Goal: Transaction & Acquisition: Book appointment/travel/reservation

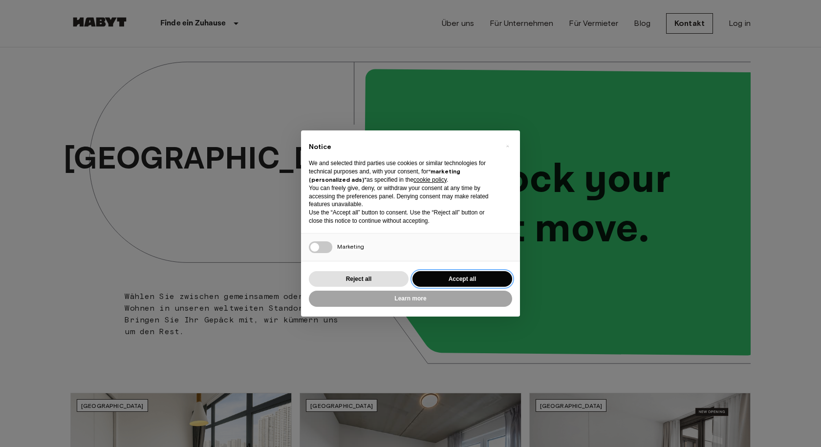
click at [445, 274] on button "Accept all" at bounding box center [462, 279] width 100 height 16
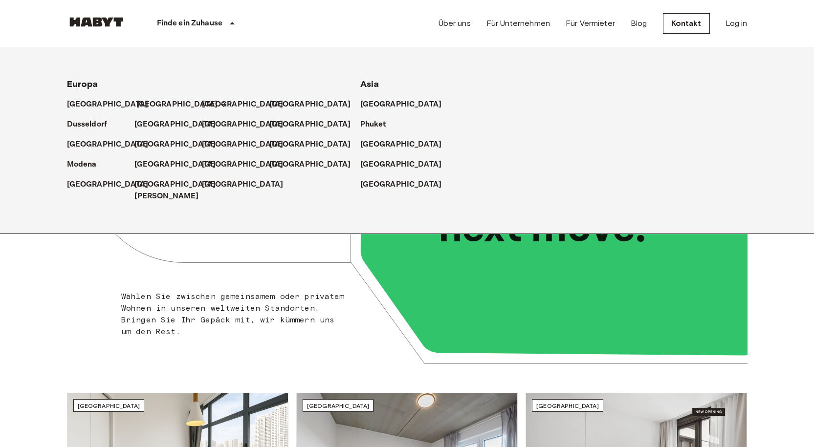
click at [219, 106] on icon at bounding box center [223, 105] width 8 height 8
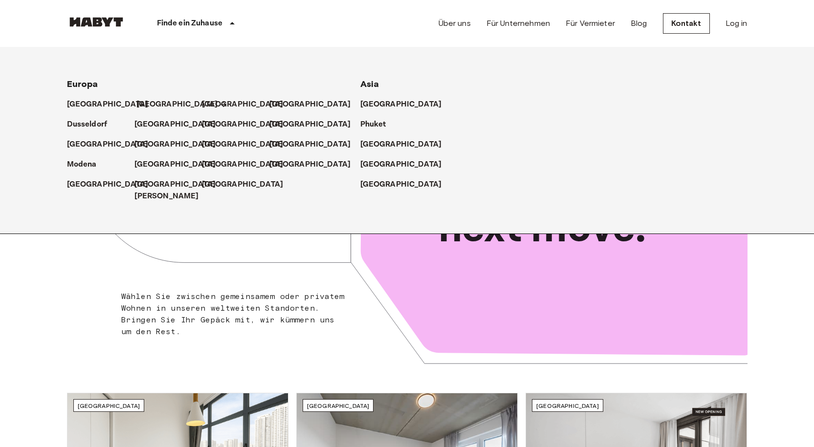
click at [147, 103] on p "[GEOGRAPHIC_DATA]" at bounding box center [177, 105] width 82 height 12
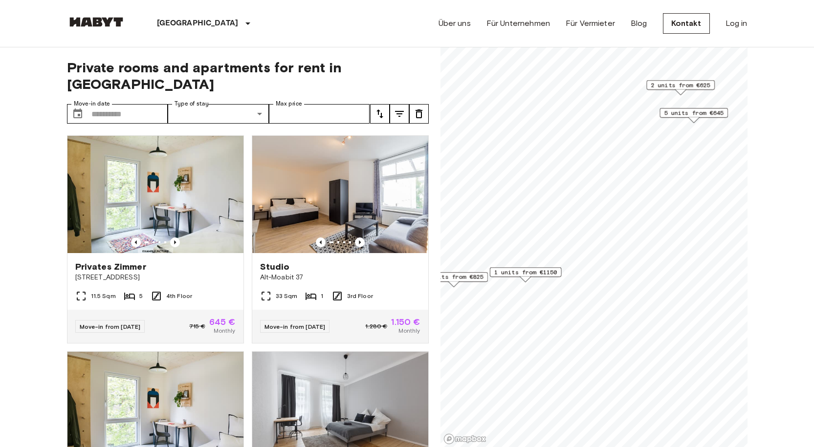
click at [528, 273] on span "1 units from €1150" at bounding box center [525, 272] width 63 height 9
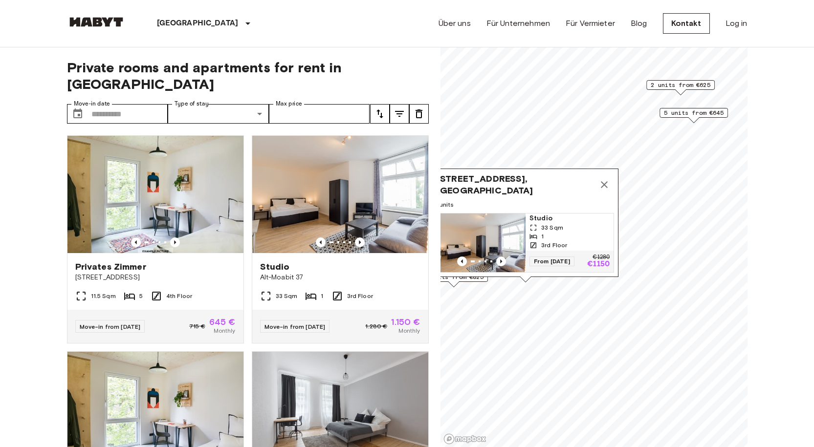
click at [493, 181] on div "Alt-Moabit 37, 10555 Berlin, GER" at bounding box center [525, 184] width 177 height 23
click at [497, 230] on img "Map marker" at bounding box center [481, 243] width 88 height 59
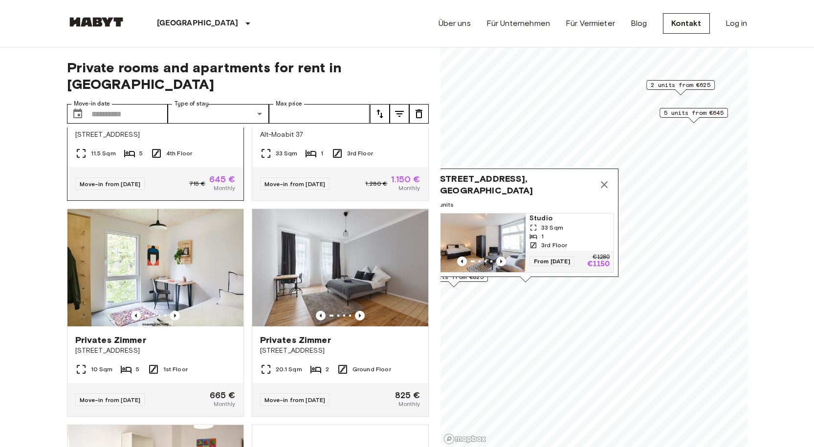
scroll to position [195, 0]
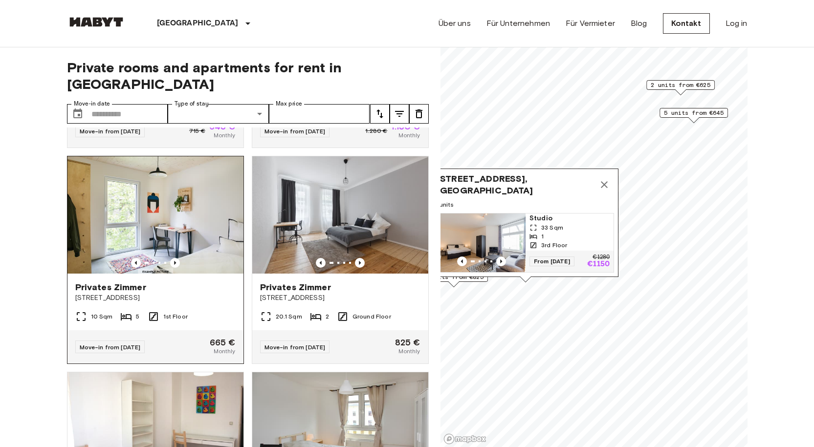
click at [173, 198] on img at bounding box center [155, 214] width 176 height 117
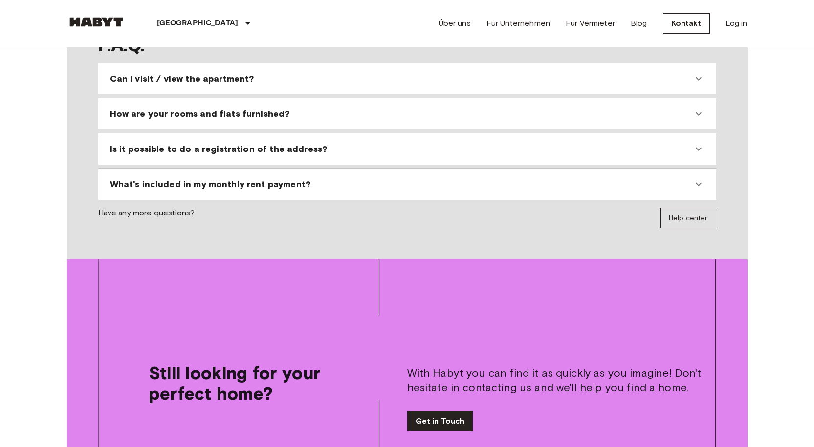
scroll to position [1026, 0]
click at [295, 144] on span "Is it possible to do a registration of the address?" at bounding box center [218, 150] width 217 height 12
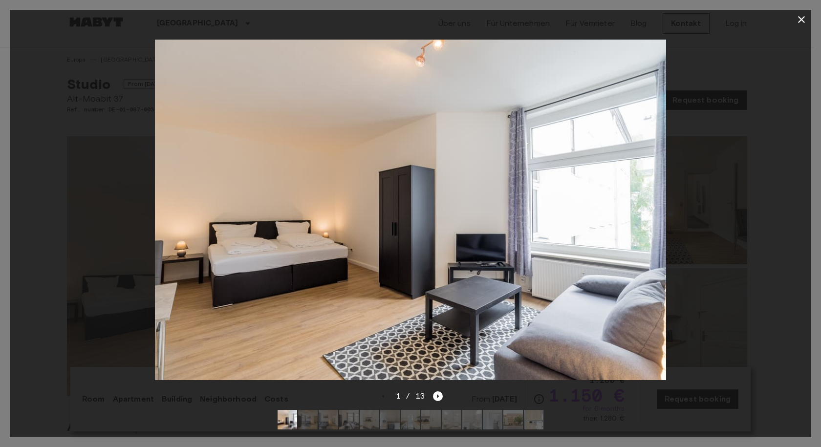
click at [439, 390] on div "1 / 13" at bounding box center [410, 396] width 65 height 12
click at [436, 391] on icon "Next image" at bounding box center [438, 396] width 10 height 10
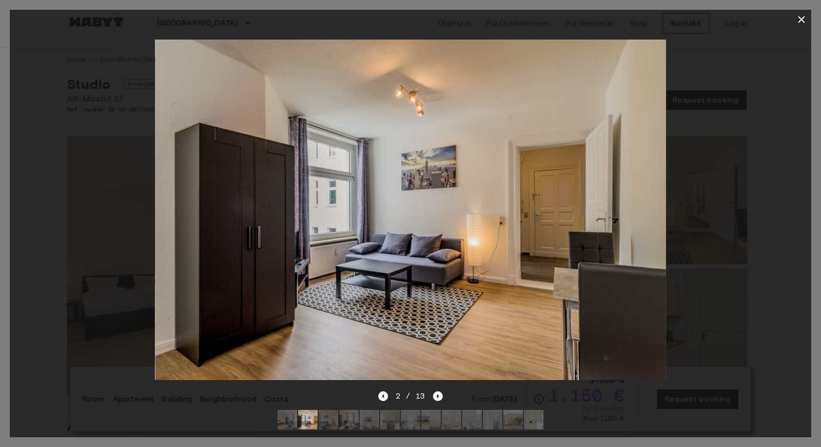
click at [436, 391] on icon "Next image" at bounding box center [438, 396] width 10 height 10
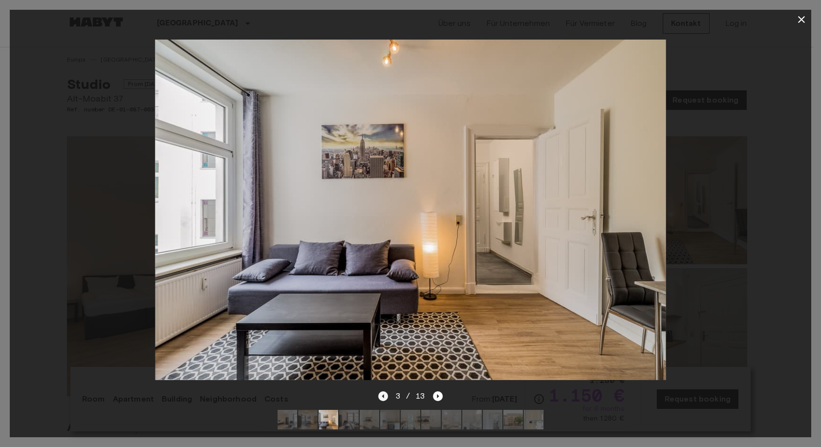
click at [386, 391] on icon "Previous image" at bounding box center [383, 396] width 10 height 10
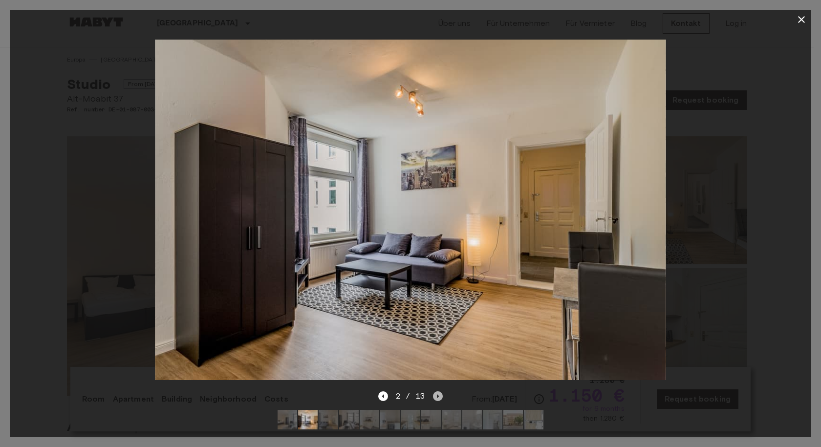
click at [436, 391] on icon "Next image" at bounding box center [438, 396] width 10 height 10
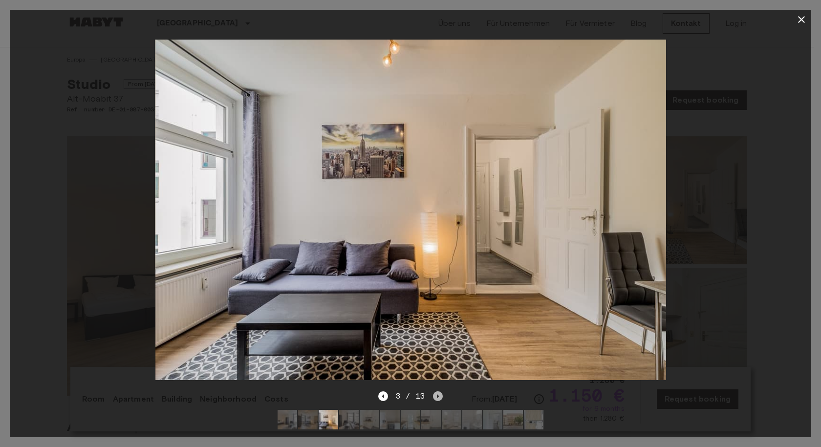
click at [436, 391] on icon "Next image" at bounding box center [438, 396] width 10 height 10
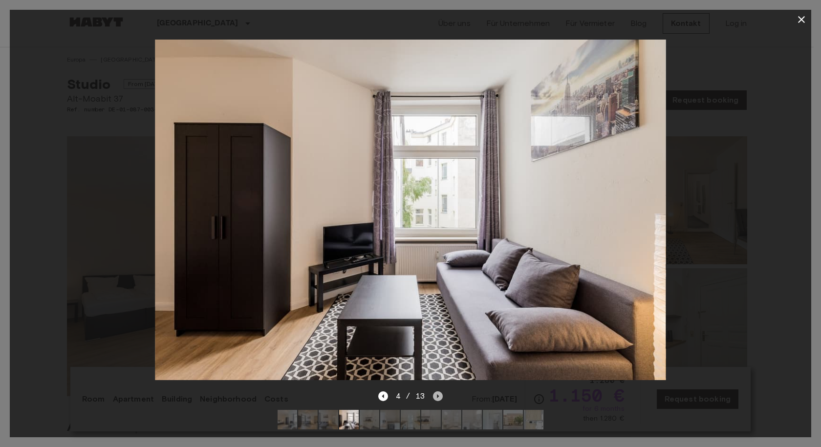
click at [436, 391] on icon "Next image" at bounding box center [438, 396] width 10 height 10
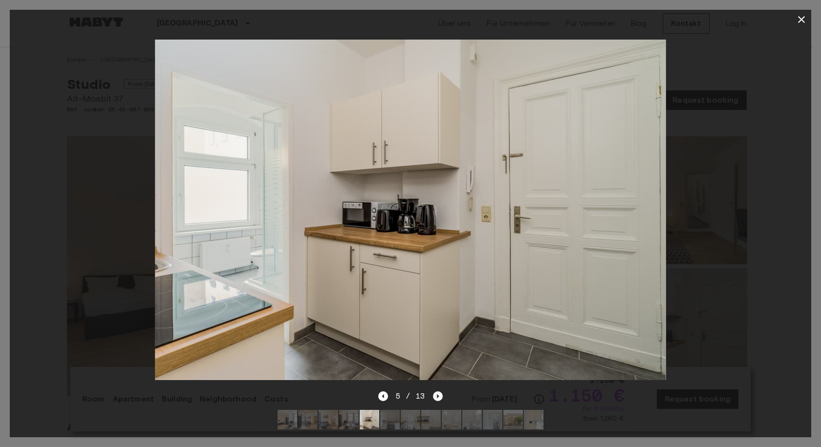
click at [436, 391] on icon "Next image" at bounding box center [438, 396] width 10 height 10
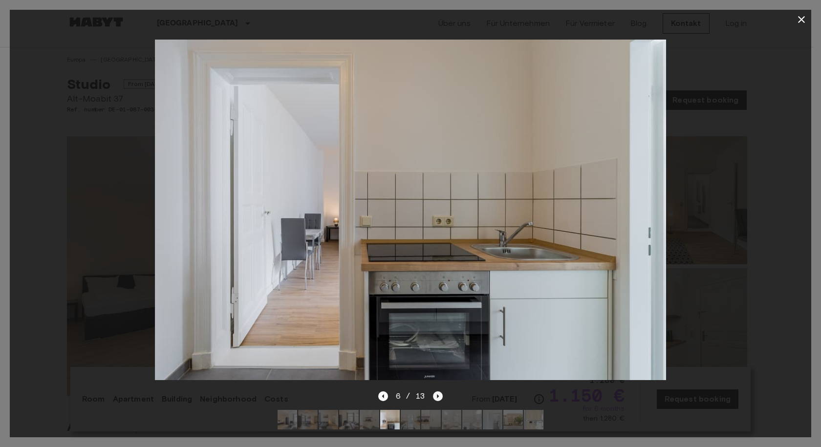
click at [436, 391] on icon "Next image" at bounding box center [438, 396] width 10 height 10
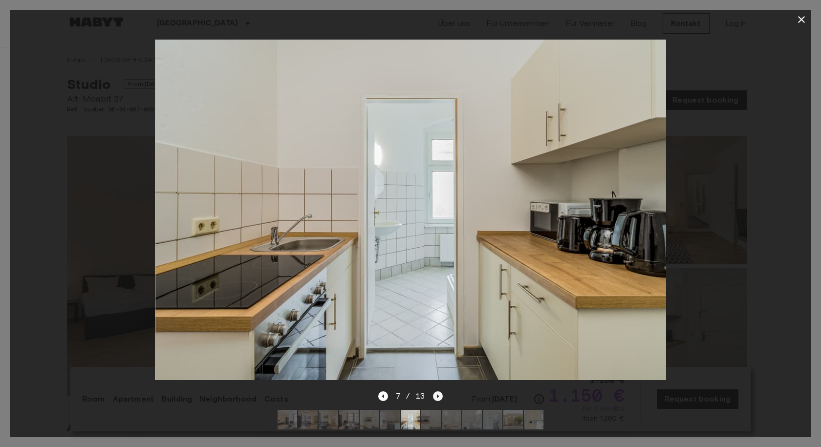
click at [436, 391] on icon "Next image" at bounding box center [438, 396] width 10 height 10
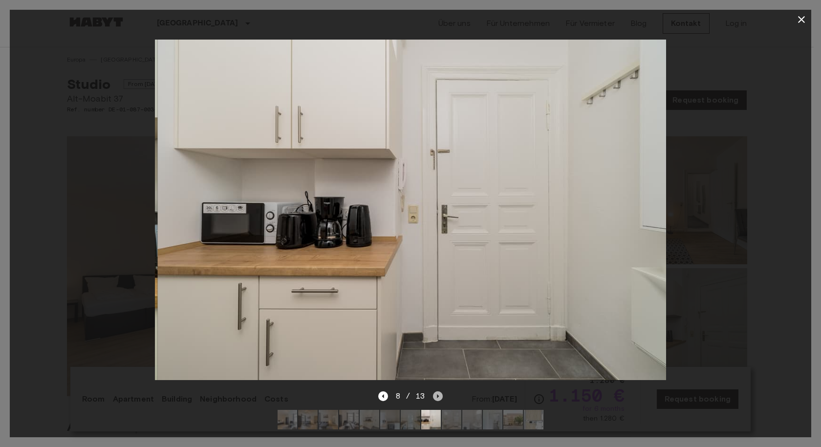
click at [436, 391] on icon "Next image" at bounding box center [438, 396] width 10 height 10
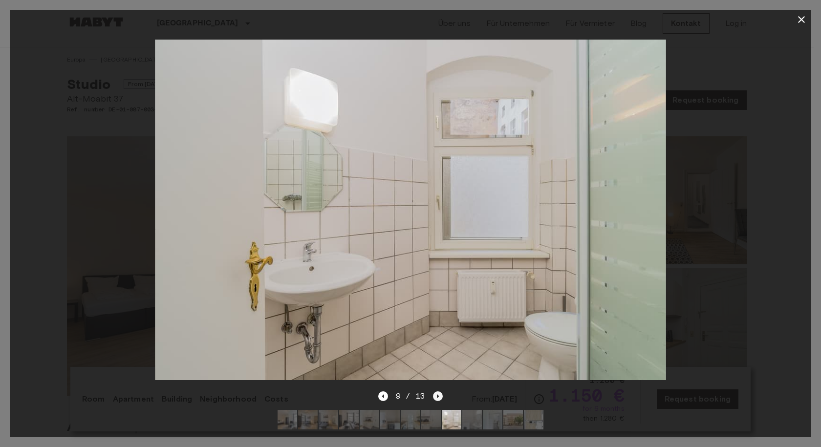
click at [436, 391] on icon "Next image" at bounding box center [438, 396] width 10 height 10
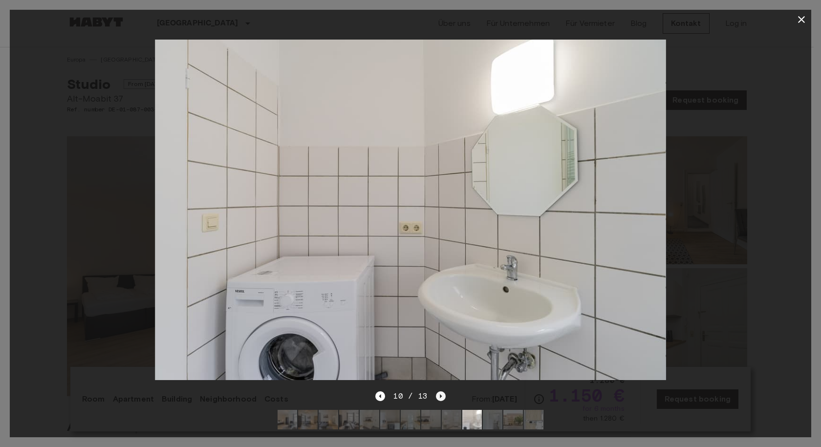
click at [436, 391] on icon "Next image" at bounding box center [441, 396] width 10 height 10
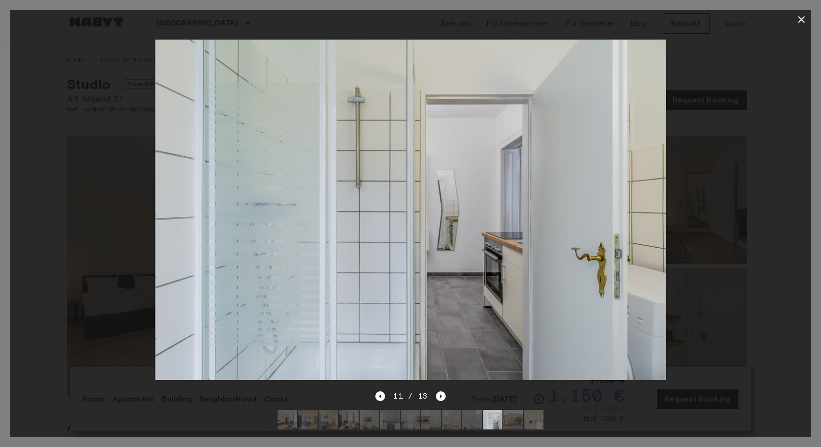
click at [386, 390] on div "11 / 13" at bounding box center [410, 396] width 70 height 12
click at [385, 391] on icon "Previous image" at bounding box center [380, 396] width 10 height 10
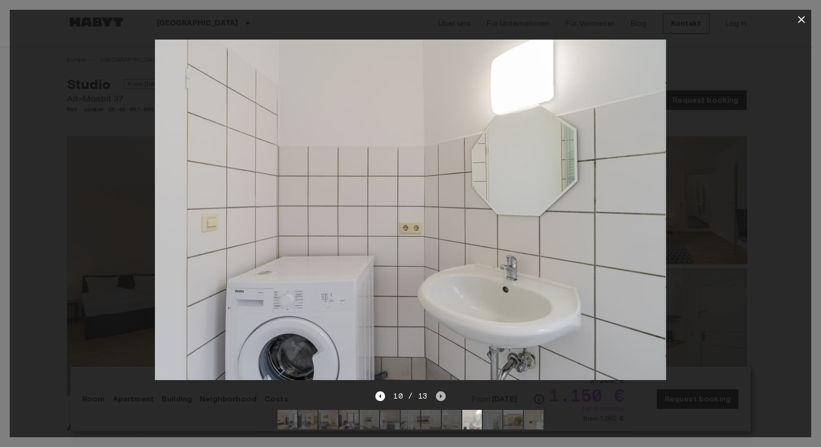
click at [440, 391] on icon "Next image" at bounding box center [441, 396] width 10 height 10
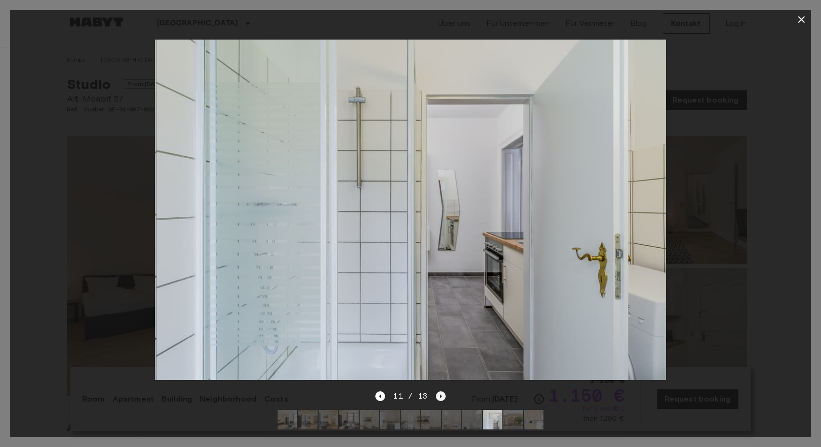
click at [440, 391] on icon "Next image" at bounding box center [441, 396] width 10 height 10
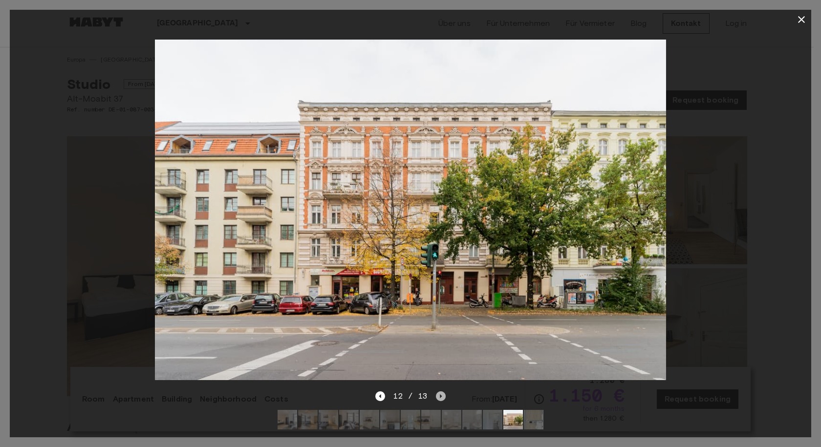
click at [440, 391] on icon "Next image" at bounding box center [441, 396] width 10 height 10
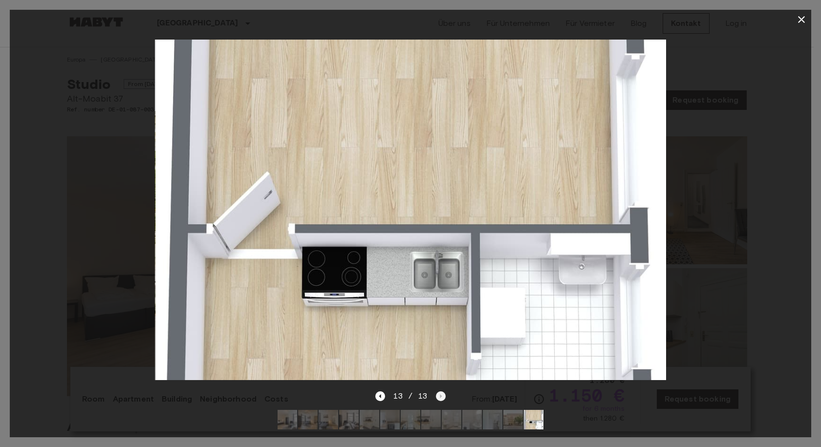
click at [440, 390] on div "13 / 13" at bounding box center [410, 396] width 70 height 12
click at [710, 226] on div at bounding box center [410, 209] width 801 height 361
click at [797, 22] on icon "button" at bounding box center [802, 20] width 12 height 12
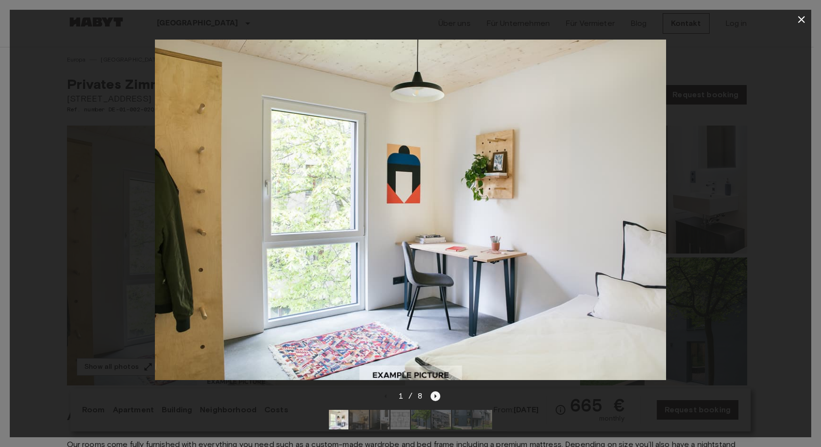
click at [432, 391] on icon "Next image" at bounding box center [435, 396] width 10 height 10
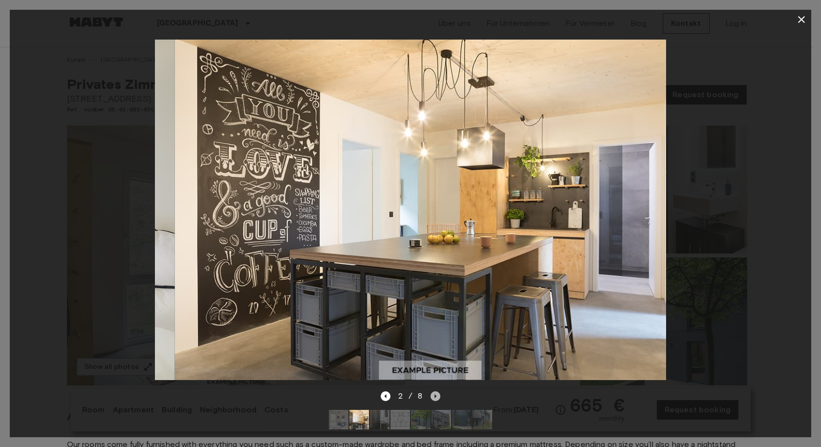
click at [432, 391] on icon "Next image" at bounding box center [435, 396] width 10 height 10
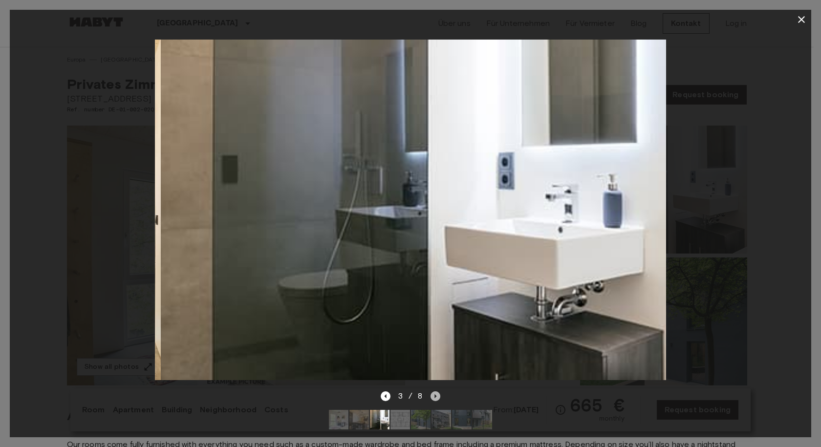
click at [432, 391] on icon "Next image" at bounding box center [435, 396] width 10 height 10
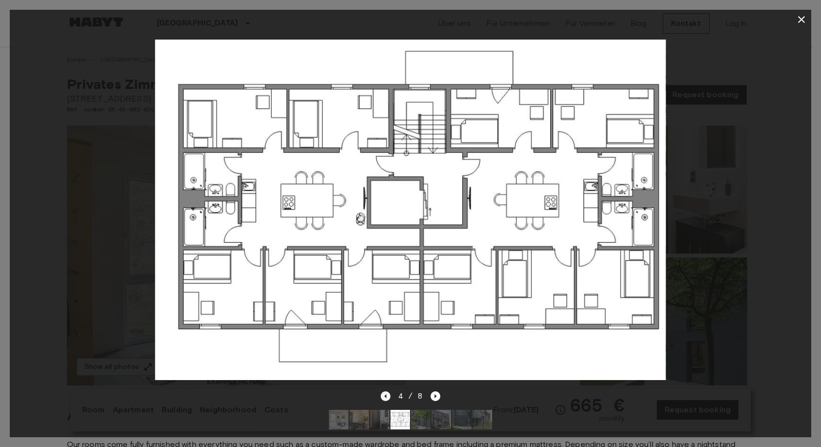
click at [384, 391] on icon "Previous image" at bounding box center [386, 396] width 10 height 10
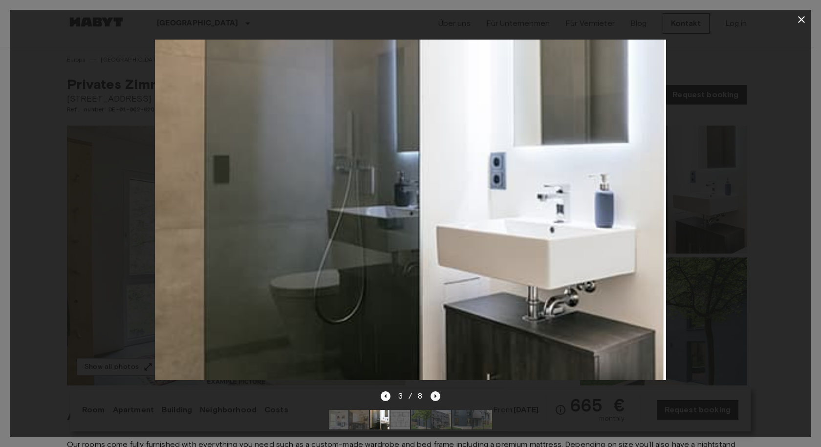
click at [432, 391] on icon "Next image" at bounding box center [435, 396] width 10 height 10
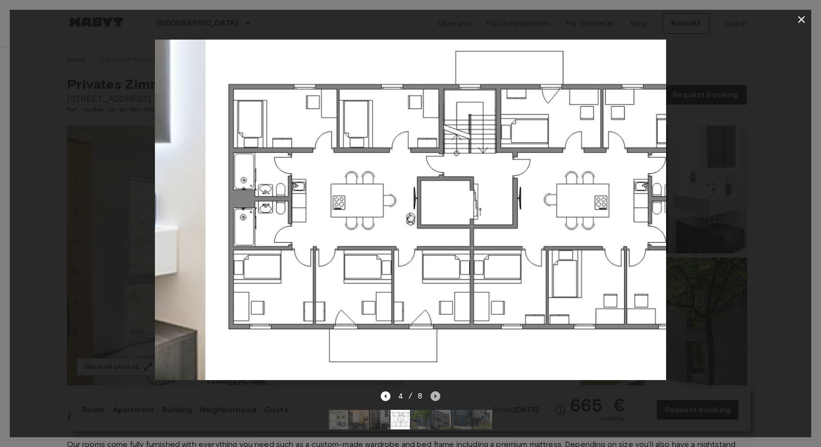
click at [432, 391] on icon "Next image" at bounding box center [435, 396] width 10 height 10
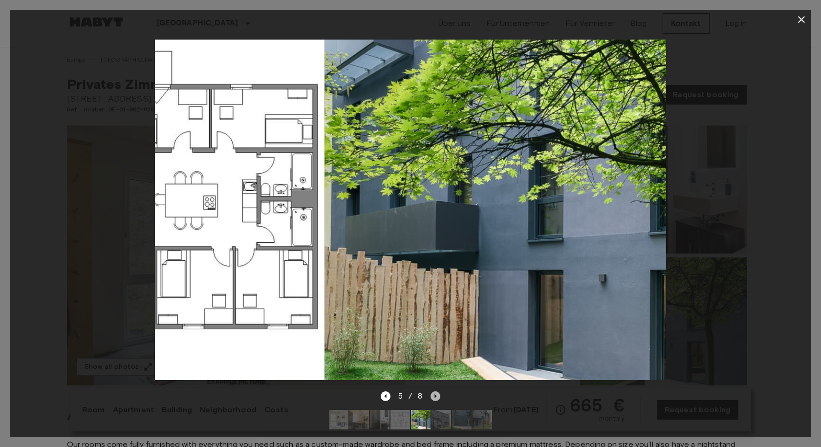
click at [432, 391] on icon "Next image" at bounding box center [435, 396] width 10 height 10
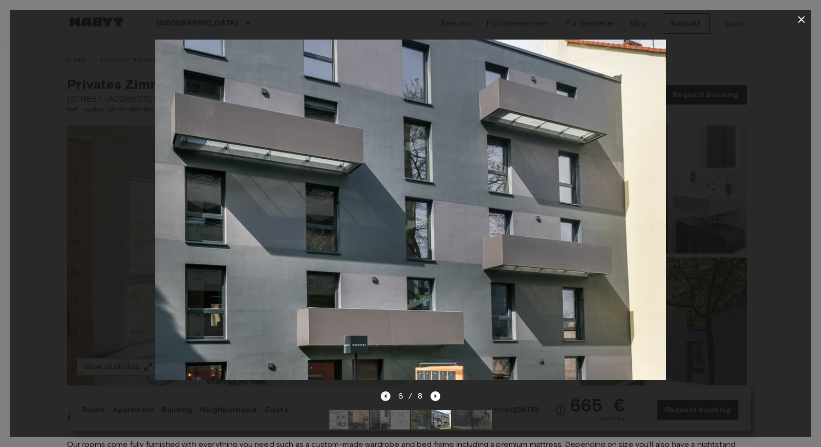
click at [388, 391] on icon "Previous image" at bounding box center [386, 396] width 10 height 10
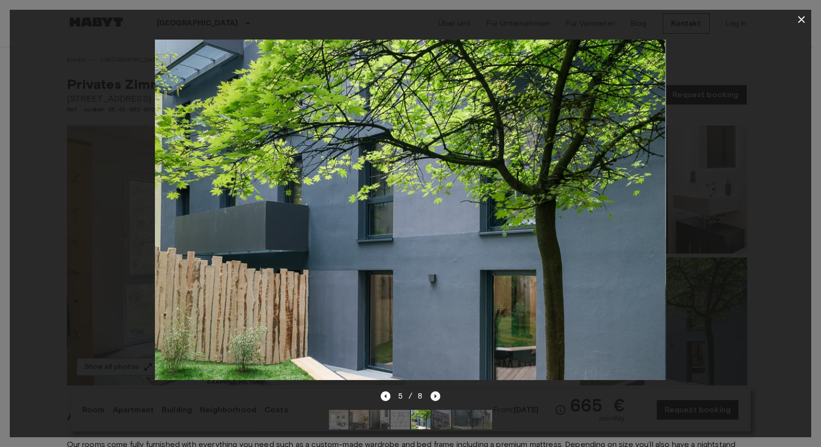
click at [436, 391] on icon "Next image" at bounding box center [435, 396] width 10 height 10
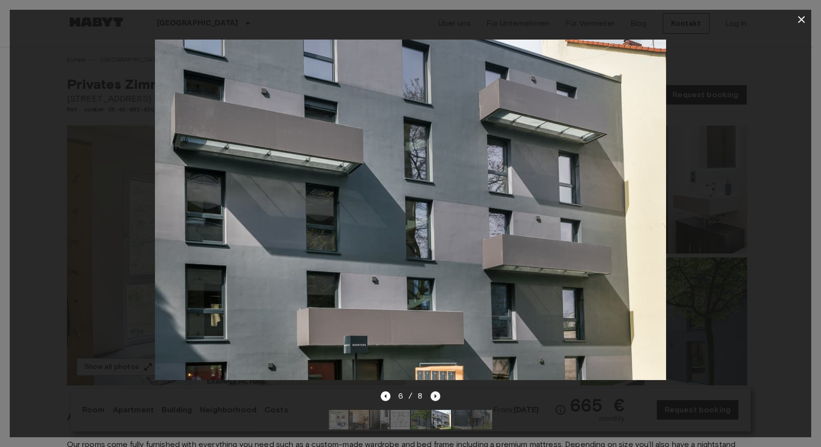
click at [436, 391] on icon "Next image" at bounding box center [435, 396] width 10 height 10
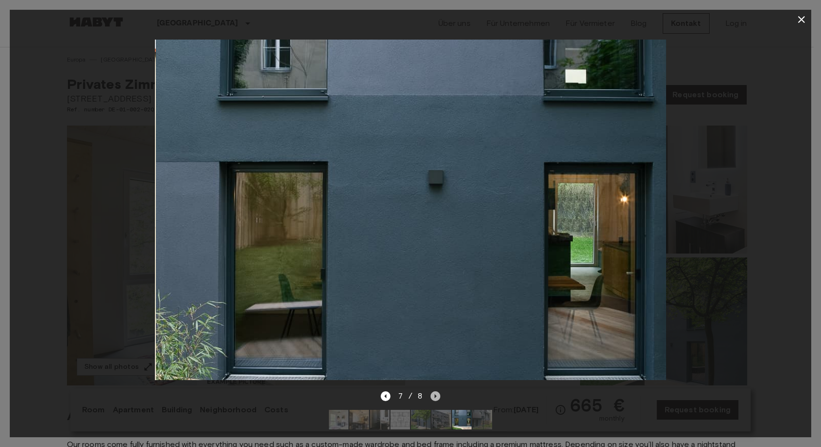
click at [436, 391] on icon "Next image" at bounding box center [435, 396] width 10 height 10
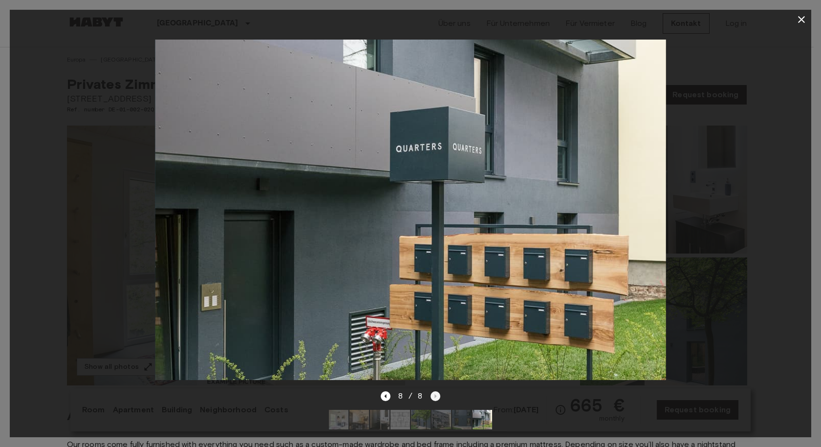
click at [436, 390] on div "8 / 8" at bounding box center [411, 396] width 60 height 12
click at [801, 21] on icon "button" at bounding box center [801, 19] width 7 height 7
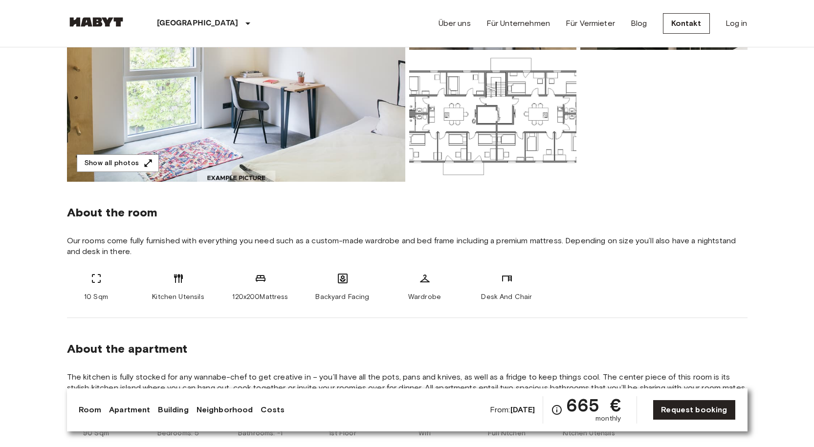
scroll to position [195, 0]
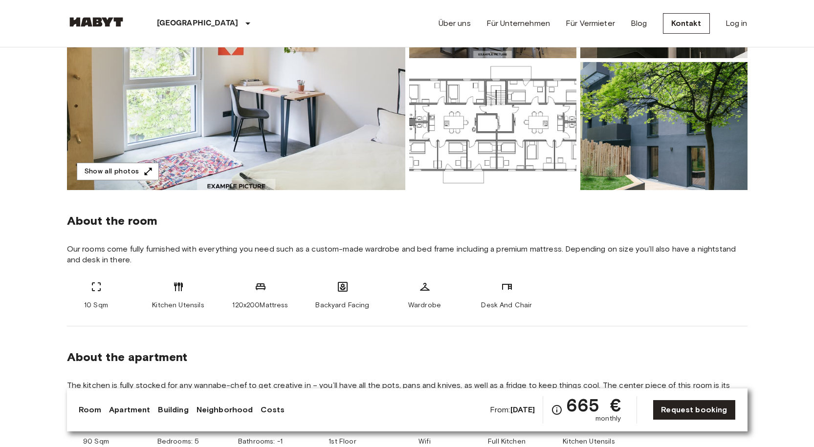
click at [228, 257] on span "Our rooms come fully furnished with everything you need such as a custom-made w…" at bounding box center [407, 255] width 680 height 22
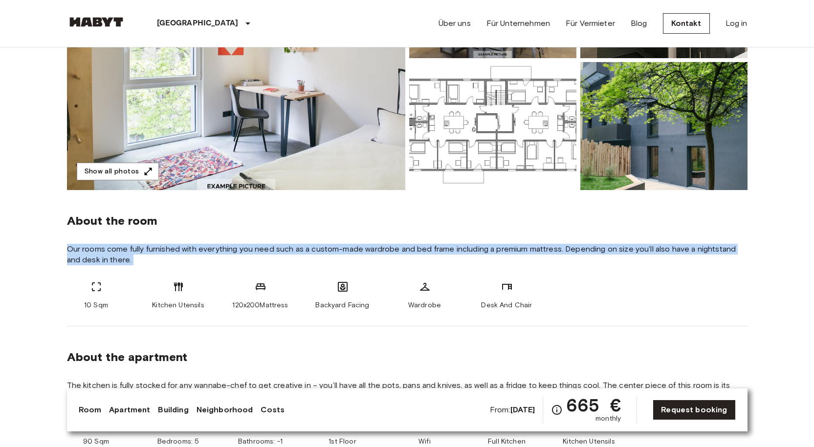
click at [228, 257] on span "Our rooms come fully furnished with everything you need such as a custom-made w…" at bounding box center [407, 255] width 680 height 22
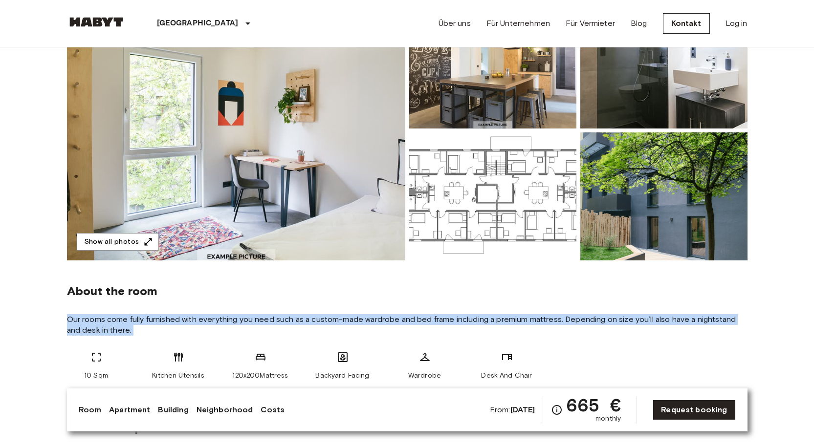
scroll to position [0, 0]
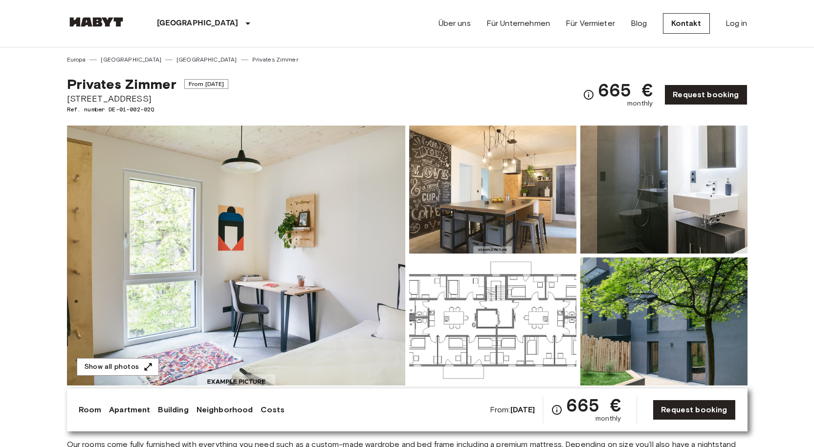
click at [229, 103] on span "Stromstraße 36" at bounding box center [148, 98] width 162 height 13
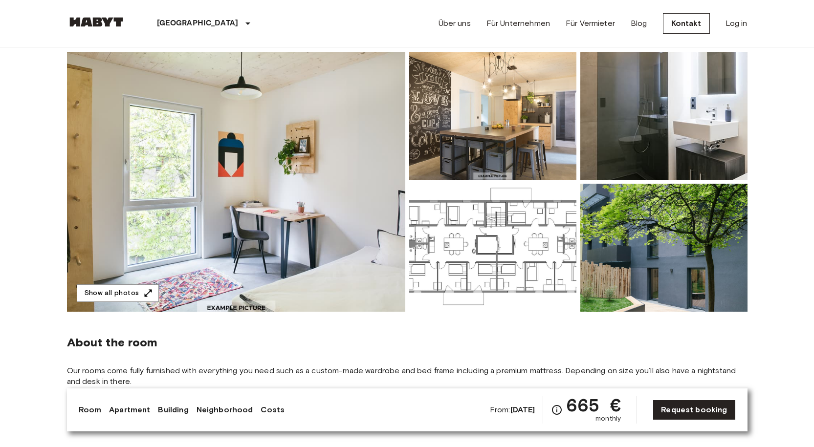
scroll to position [195, 0]
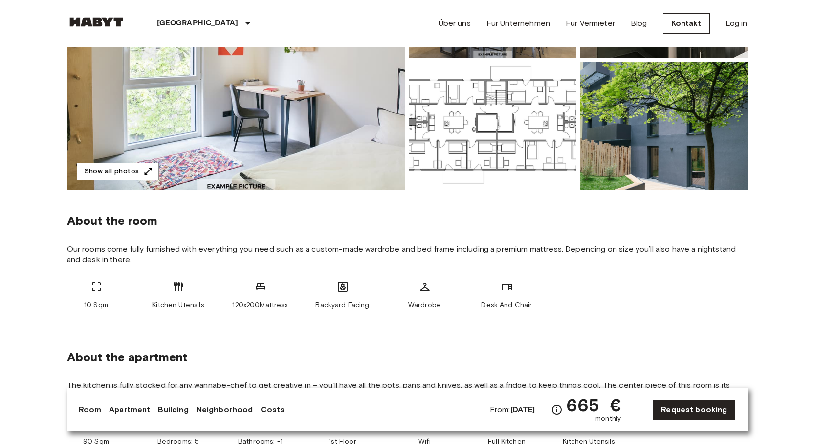
click at [187, 256] on span "Our rooms come fully furnished with everything you need such as a custom-made w…" at bounding box center [407, 255] width 680 height 22
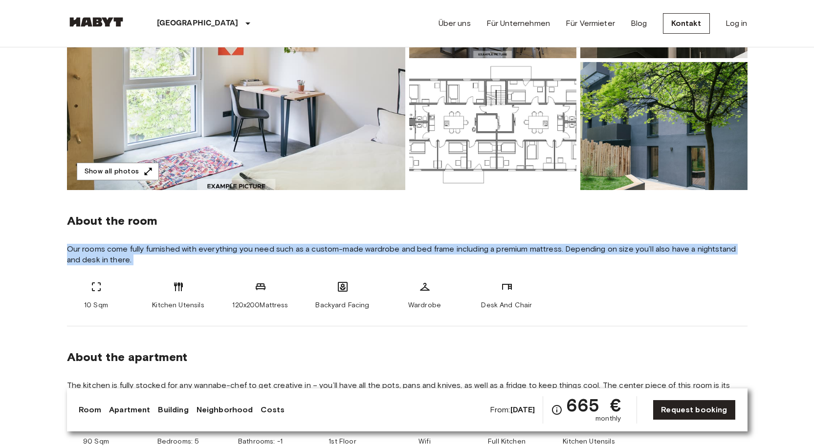
click at [187, 256] on span "Our rooms come fully furnished with everything you need such as a custom-made w…" at bounding box center [407, 255] width 680 height 22
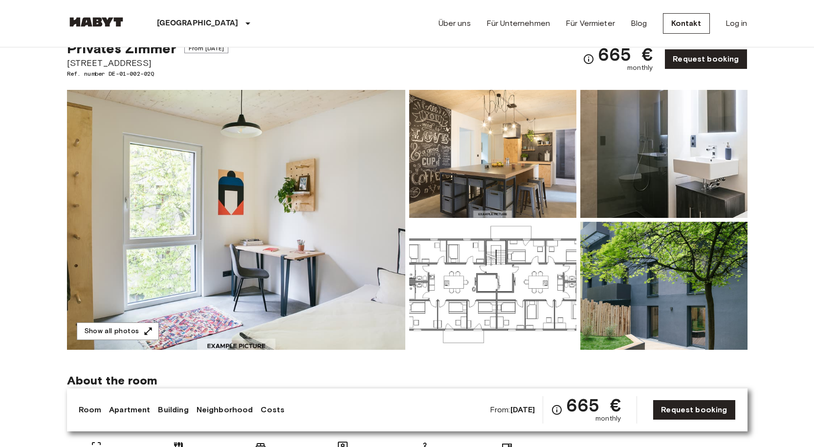
scroll to position [0, 0]
